Goal: Task Accomplishment & Management: Use online tool/utility

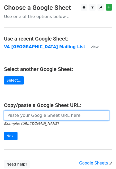
click at [55, 118] on input "url" at bounding box center [56, 115] width 105 height 10
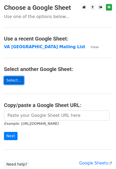
click at [11, 82] on link "Select..." at bounding box center [14, 80] width 20 height 8
click at [8, 80] on link "Select..." at bounding box center [14, 80] width 20 height 8
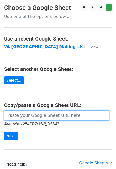
click at [24, 117] on input "url" at bounding box center [56, 115] width 105 height 10
paste input "[URL][DOMAIN_NAME]"
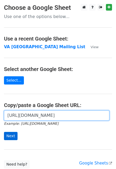
type input "[URL][DOMAIN_NAME]"
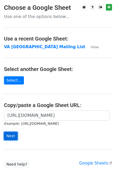
scroll to position [0, 0]
click at [8, 136] on input "Next" at bounding box center [10, 136] width 13 height 8
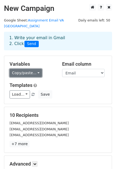
click at [31, 69] on link "Copy/paste..." at bounding box center [26, 73] width 32 height 8
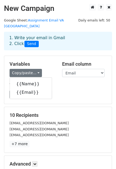
click at [46, 61] on h5 "Variables" at bounding box center [32, 64] width 44 height 6
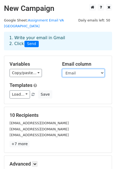
click at [67, 69] on select "Name Email" at bounding box center [83, 73] width 42 height 8
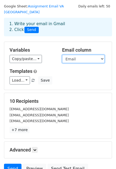
scroll to position [11, 0]
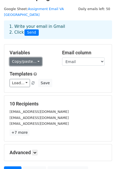
click at [29, 57] on link "Copy/paste..." at bounding box center [26, 61] width 32 height 8
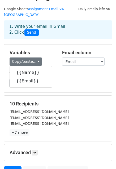
click at [75, 71] on div "Templates Load... No templates saved Save" at bounding box center [58, 79] width 104 height 16
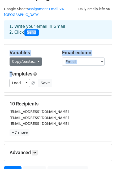
drag, startPoint x: 23, startPoint y: 26, endPoint x: 11, endPoint y: 59, distance: 34.7
click at [11, 59] on main "New Campaign Daily emails left: 50 Google Sheet: Assignment Email VA Nigeria 1.…" at bounding box center [58, 86] width 116 height 186
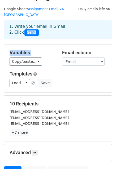
click at [41, 50] on h5 "Variables" at bounding box center [32, 53] width 44 height 6
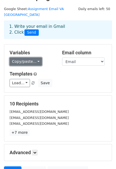
click at [29, 57] on link "Copy/paste..." at bounding box center [26, 61] width 32 height 8
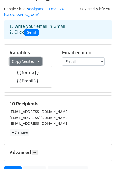
click at [29, 57] on link "Copy/paste..." at bounding box center [26, 61] width 32 height 8
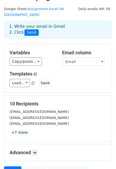
click at [41, 50] on h5 "Variables" at bounding box center [32, 53] width 44 height 6
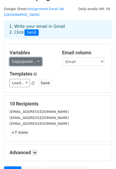
click at [34, 57] on link "Copy/paste..." at bounding box center [26, 61] width 32 height 8
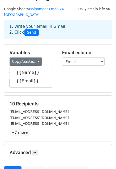
click at [45, 44] on div "Variables Copy/paste... {{Name}} {{Email}} Email column Name Email Templates Lo…" at bounding box center [57, 68] width 107 height 48
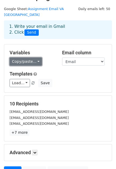
click at [29, 57] on link "Copy/paste..." at bounding box center [26, 61] width 32 height 8
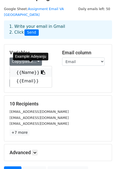
click at [26, 68] on link "{{Name}}" at bounding box center [31, 72] width 42 height 8
